Goal: Task Accomplishment & Management: Manage account settings

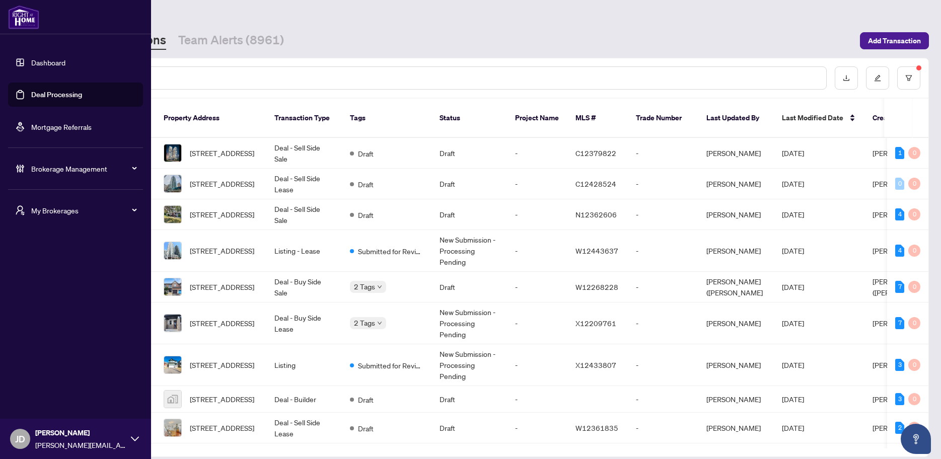
click at [85, 171] on span "Brokerage Management" at bounding box center [83, 168] width 105 height 11
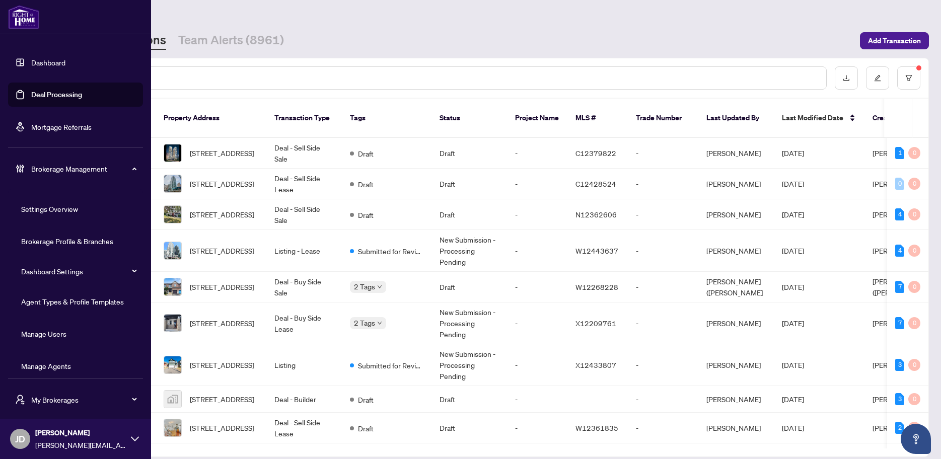
scroll to position [8, 0]
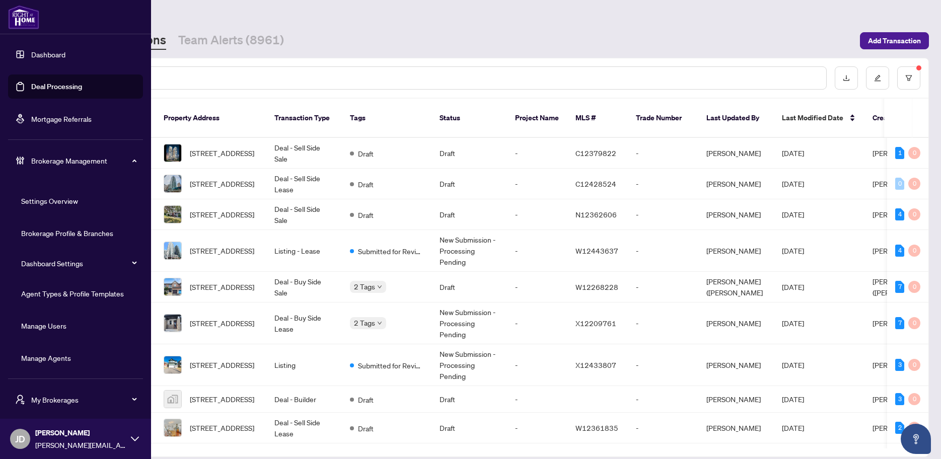
click at [57, 363] on link "Manage Agents" at bounding box center [46, 358] width 50 height 9
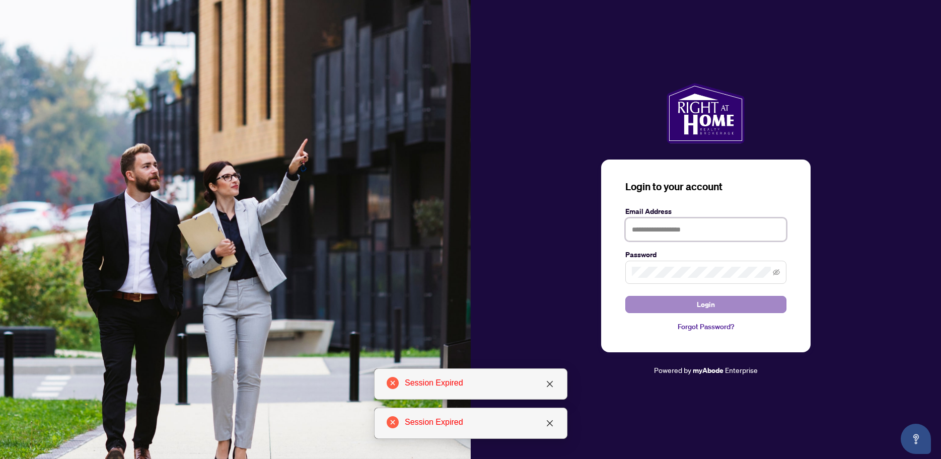
type input "**********"
click at [762, 303] on button "Login" at bounding box center [706, 304] width 161 height 17
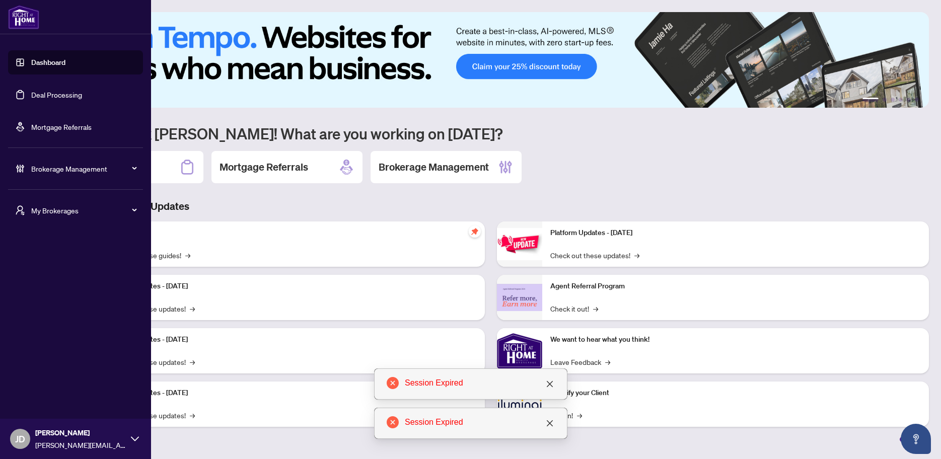
click at [36, 177] on div "Brokerage Management" at bounding box center [75, 169] width 135 height 24
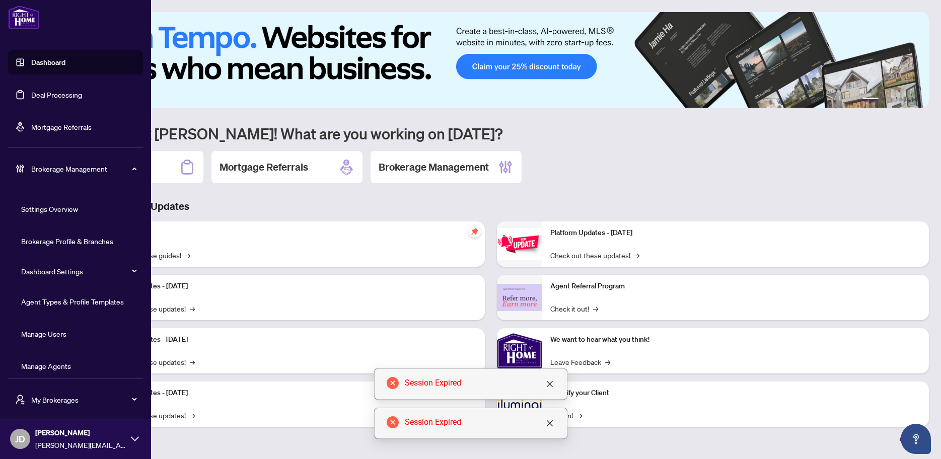
click at [71, 363] on link "Manage Agents" at bounding box center [46, 366] width 50 height 9
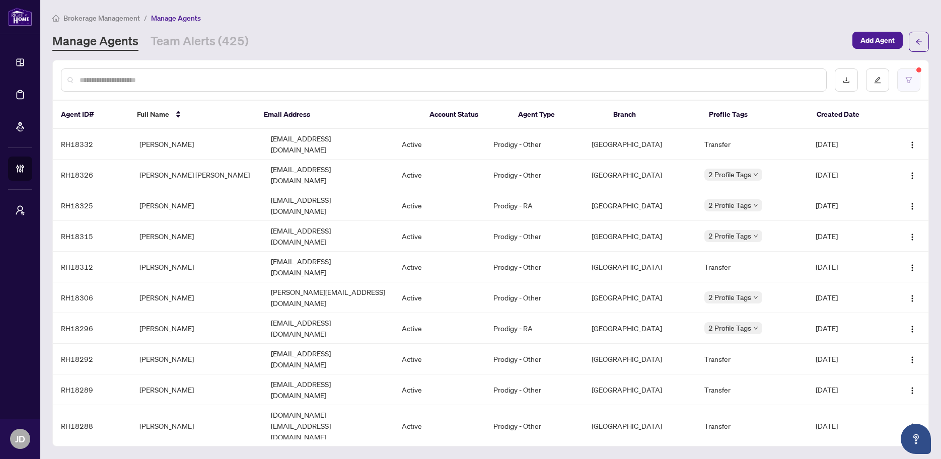
click at [910, 82] on icon "filter" at bounding box center [909, 80] width 7 height 7
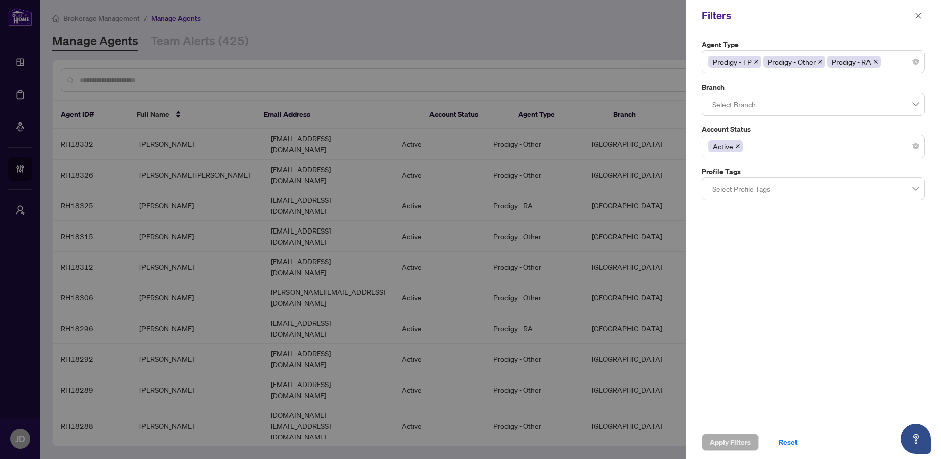
click at [878, 60] on icon "close" at bounding box center [875, 61] width 5 height 5
click at [737, 145] on icon "close" at bounding box center [737, 146] width 5 height 5
click at [859, 65] on div at bounding box center [814, 62] width 210 height 18
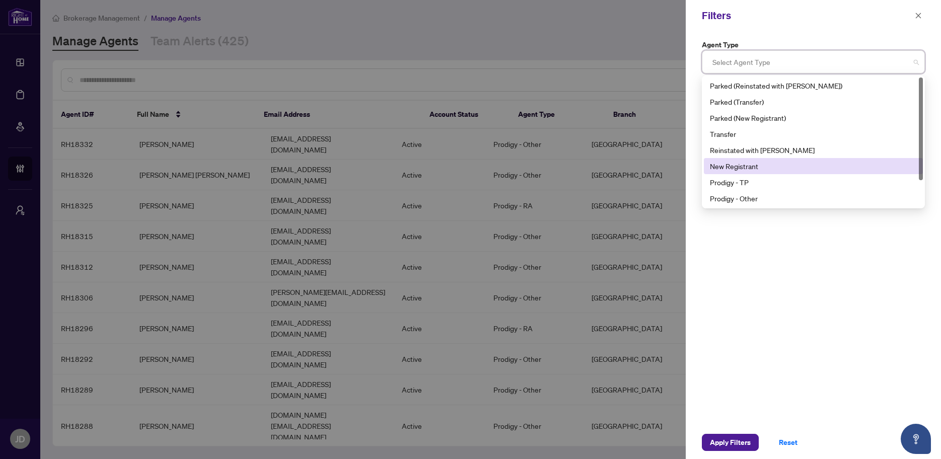
scroll to position [32, 0]
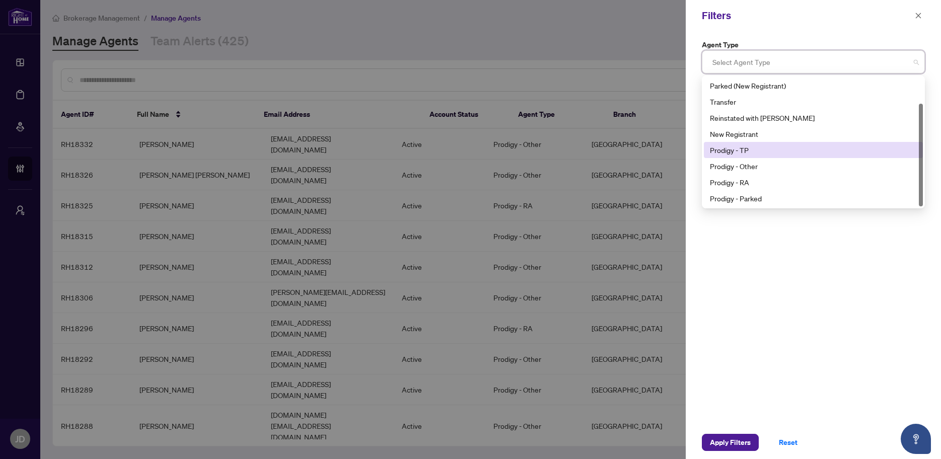
click at [753, 147] on div "Prodigy - TP" at bounding box center [813, 150] width 207 height 11
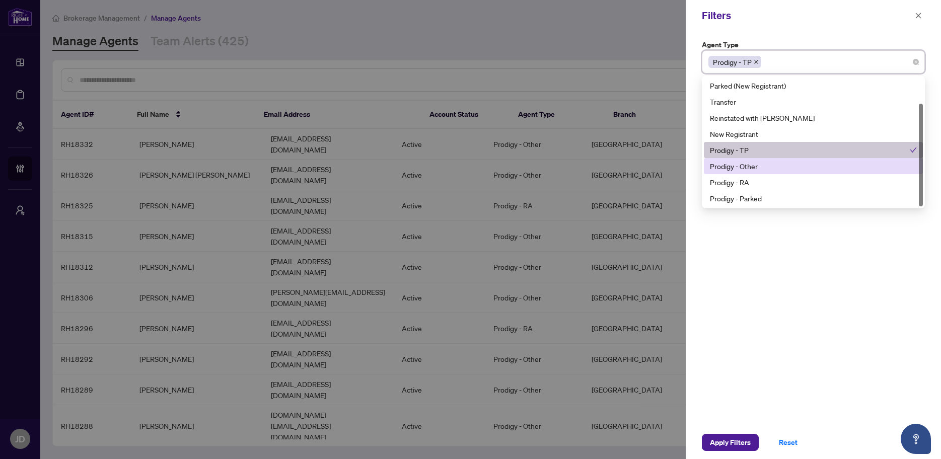
click at [752, 169] on div "Prodigy - Other" at bounding box center [813, 166] width 207 height 11
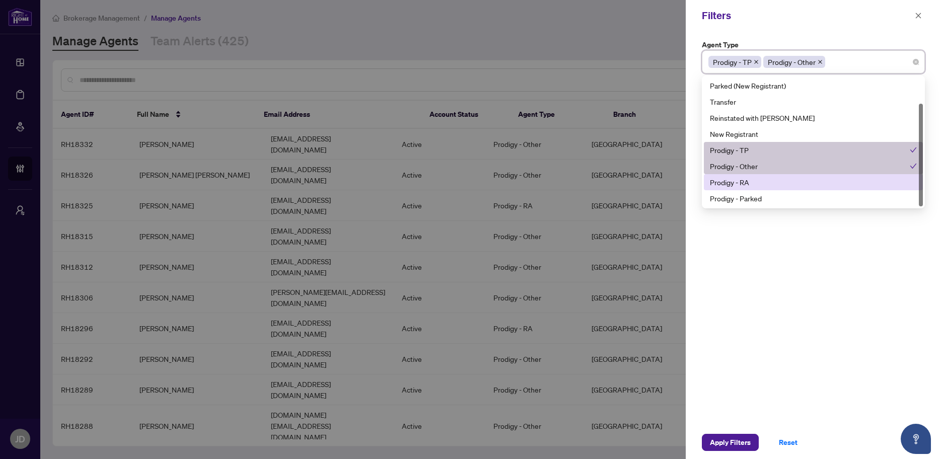
click at [750, 179] on div "Prodigy - RA" at bounding box center [813, 182] width 207 height 11
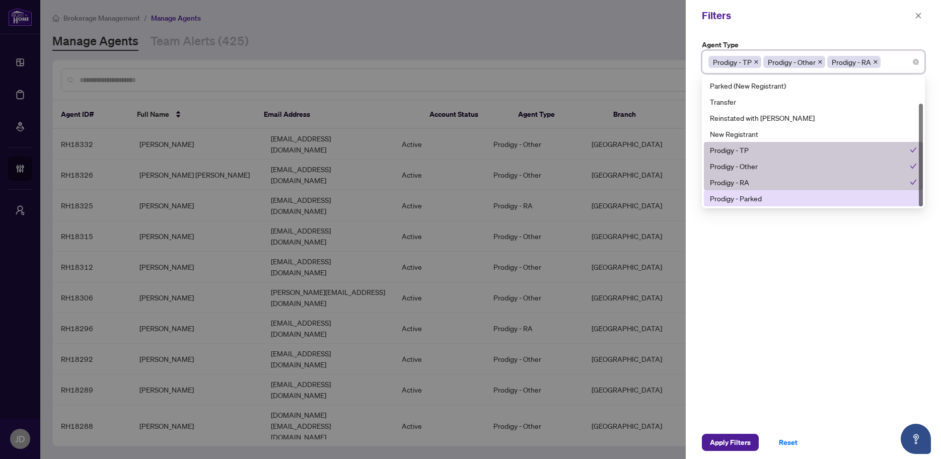
click at [753, 196] on div "Prodigy - Parked" at bounding box center [813, 198] width 207 height 11
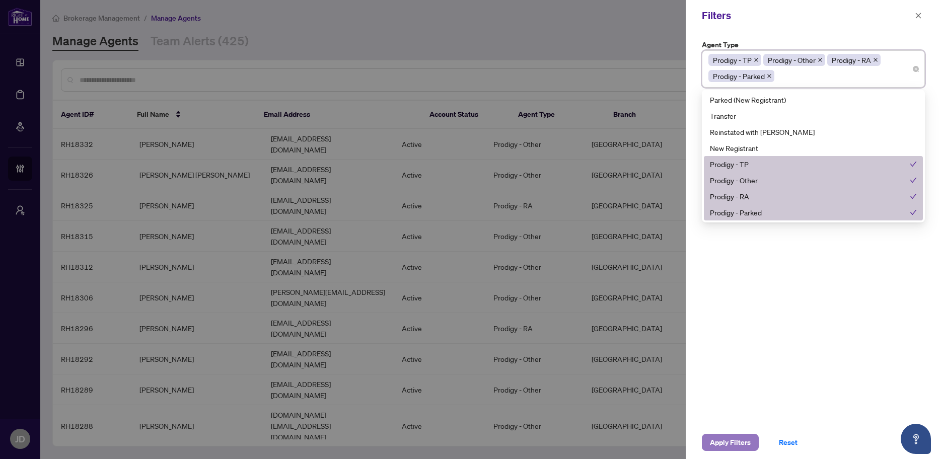
click at [731, 444] on span "Apply Filters" at bounding box center [730, 443] width 41 height 16
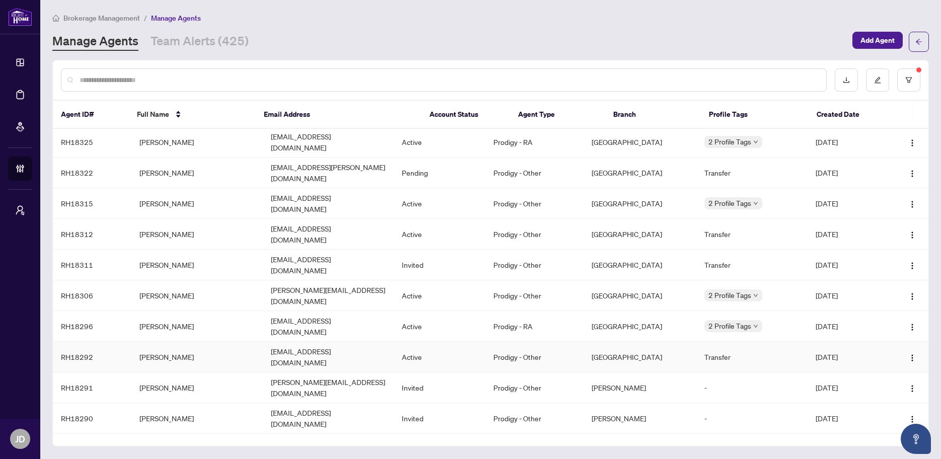
scroll to position [0, 0]
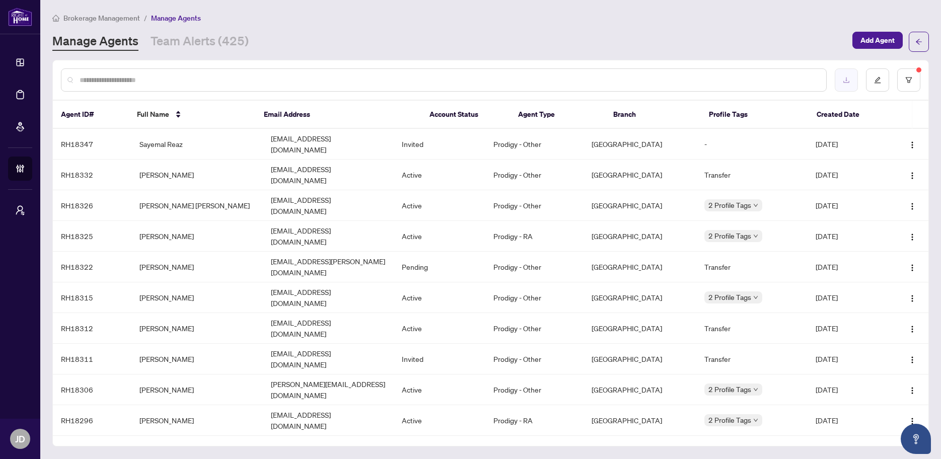
click at [850, 79] on icon "download" at bounding box center [846, 80] width 7 height 7
click at [910, 88] on button "button" at bounding box center [908, 79] width 23 height 23
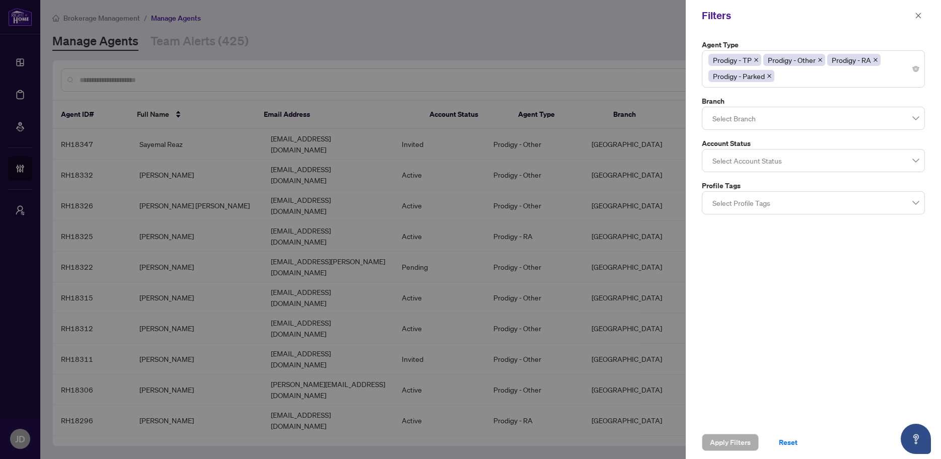
click at [772, 74] on icon "close" at bounding box center [769, 76] width 5 height 5
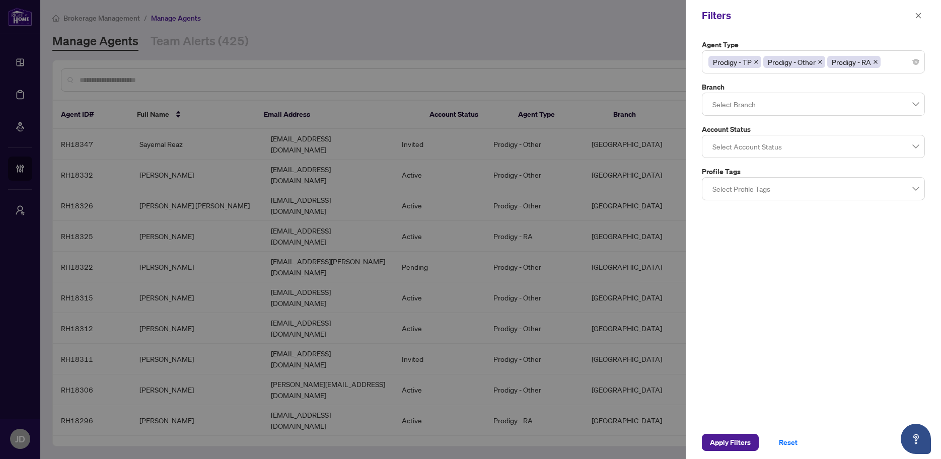
click at [758, 64] on icon "close" at bounding box center [756, 61] width 5 height 5
click at [768, 61] on icon "close" at bounding box center [765, 61] width 5 height 5
click at [759, 62] on icon "close" at bounding box center [757, 62] width 4 height 4
click at [719, 445] on span "Apply Filters" at bounding box center [730, 443] width 41 height 16
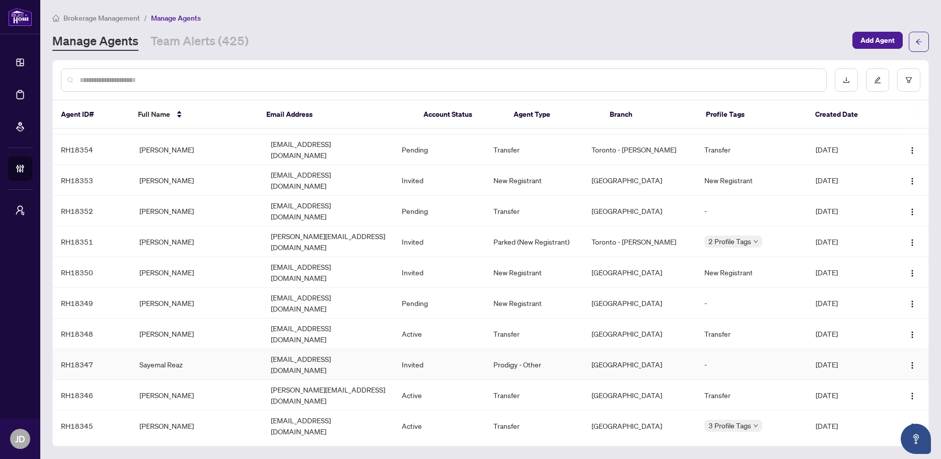
scroll to position [160, 0]
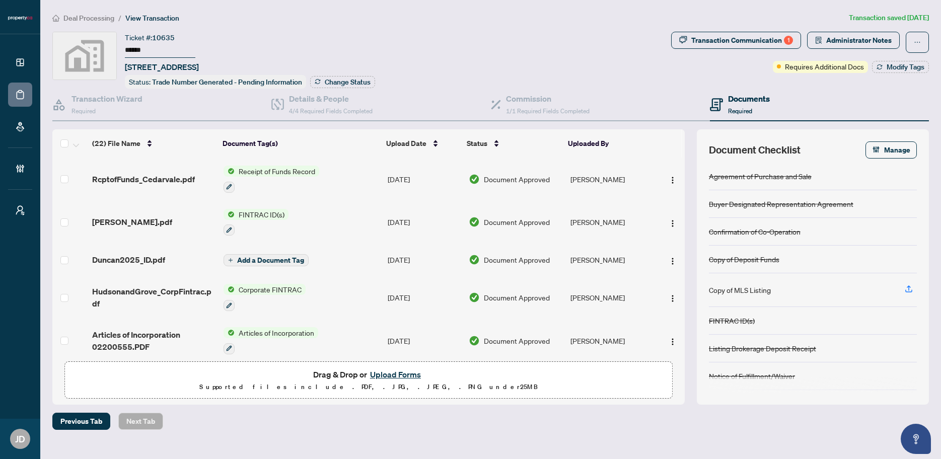
scroll to position [456, 0]
